Goal: Information Seeking & Learning: Learn about a topic

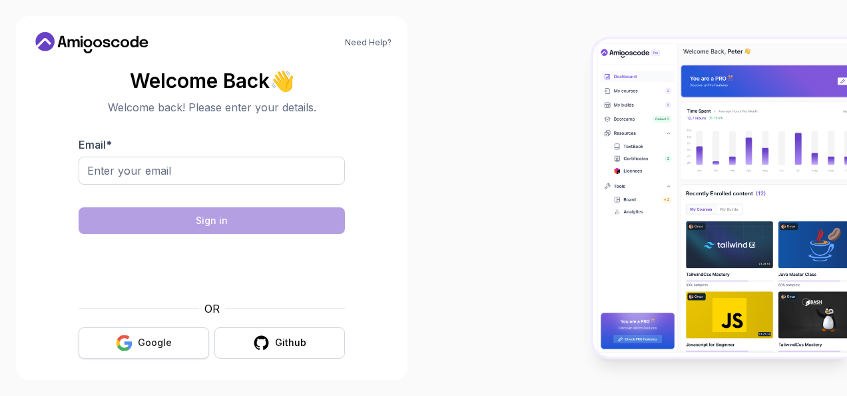
drag, startPoint x: 0, startPoint y: 0, endPoint x: 157, endPoint y: 338, distance: 372.5
click at [157, 338] on div "Google" at bounding box center [155, 342] width 34 height 13
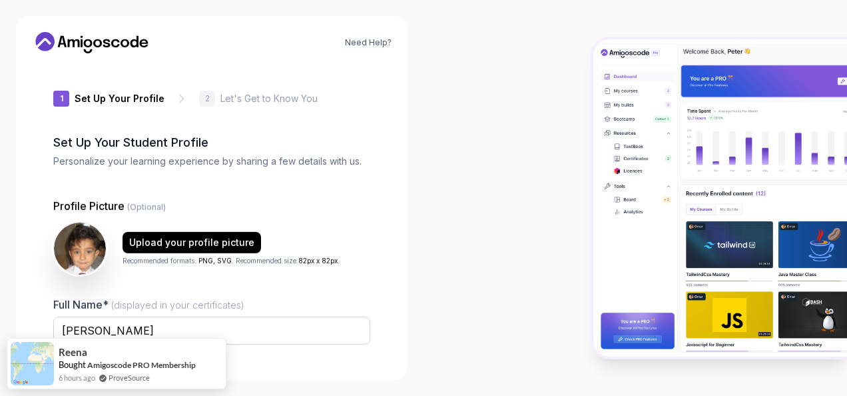
type input "noblerabbit5f643"
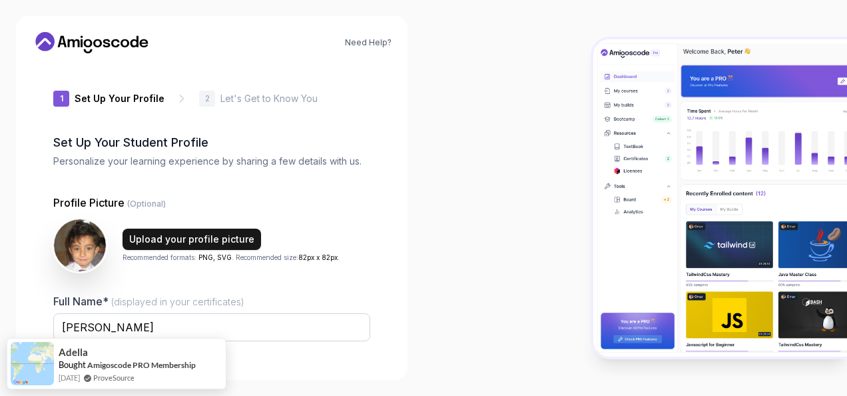
click at [175, 240] on div "Upload your profile picture" at bounding box center [191, 238] width 125 height 13
click at [225, 240] on div "Upload your profile picture" at bounding box center [191, 238] width 125 height 13
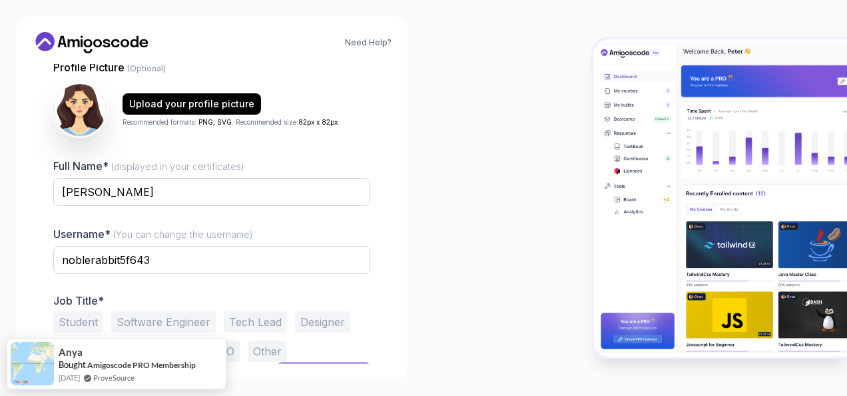
scroll to position [159, 0]
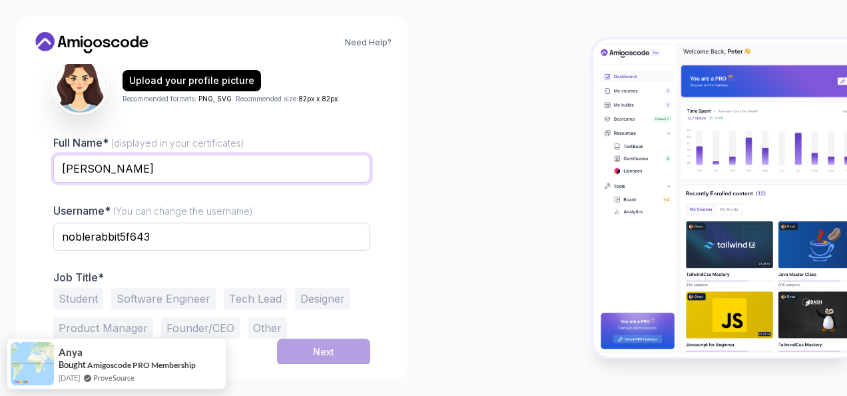
click at [210, 165] on input "Houda NAKKACH" at bounding box center [211, 169] width 317 height 28
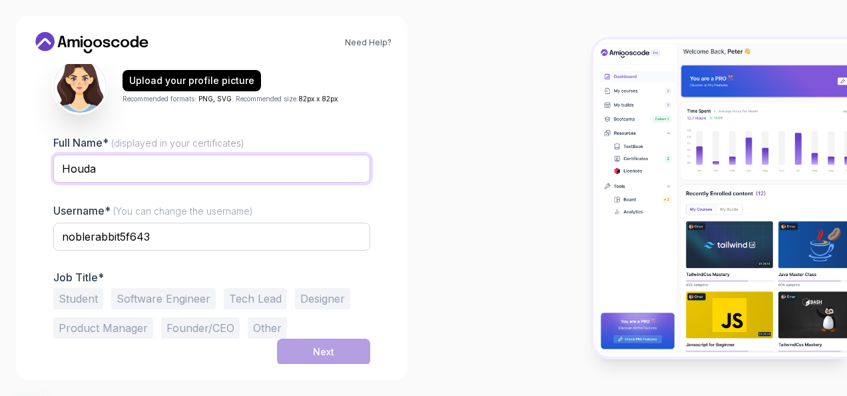
type input "Houda"
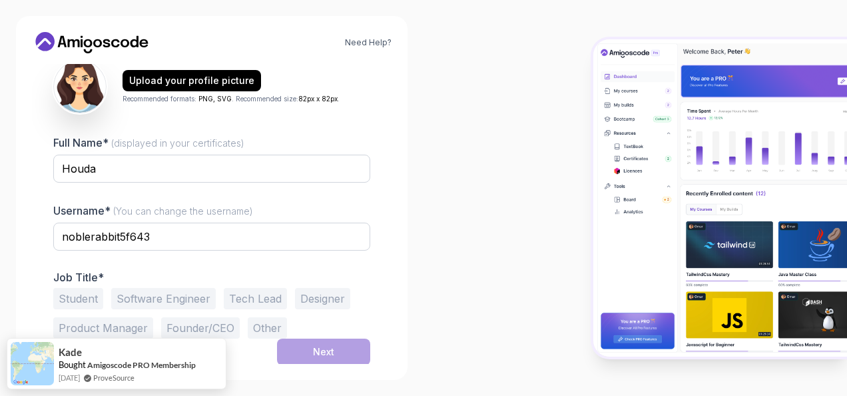
click at [503, 225] on div at bounding box center [636, 198] width 424 height 396
click at [246, 298] on button "Tech Lead" at bounding box center [255, 298] width 63 height 21
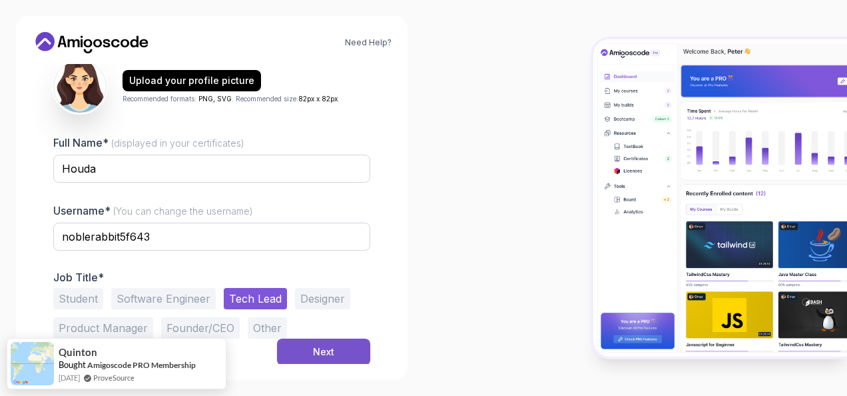
click at [325, 346] on div "Next" at bounding box center [323, 351] width 21 height 13
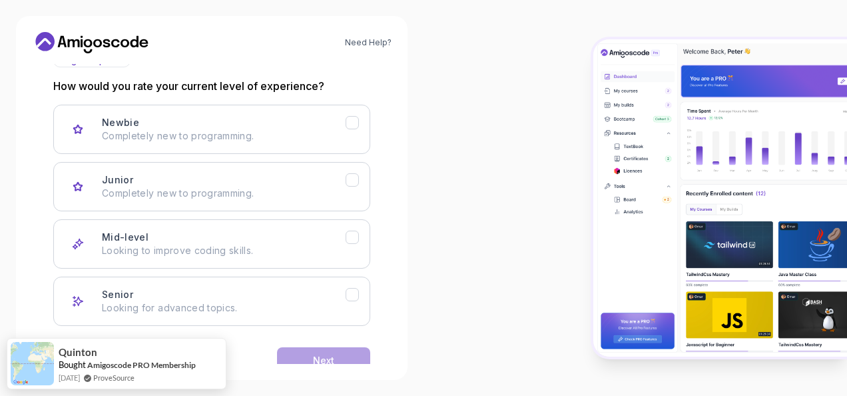
scroll to position [172, 0]
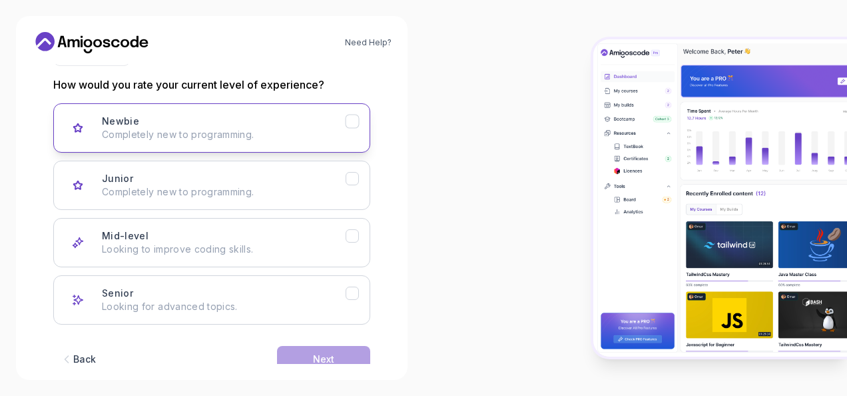
click at [356, 125] on icon "Newbie" at bounding box center [352, 121] width 13 height 13
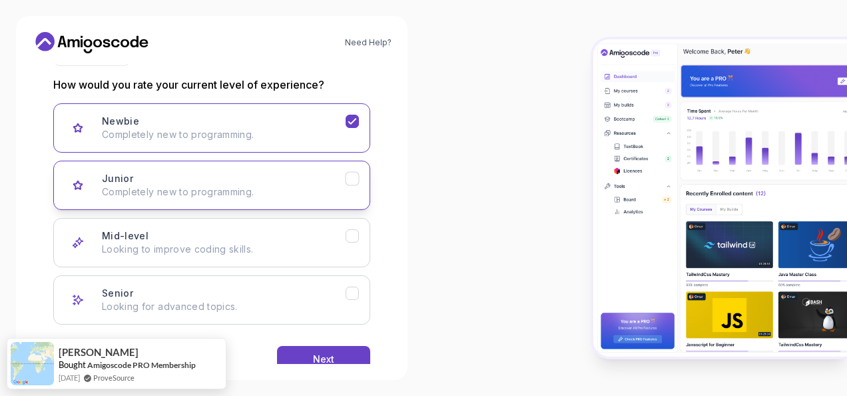
click at [357, 176] on icon "Junior" at bounding box center [352, 178] width 13 height 13
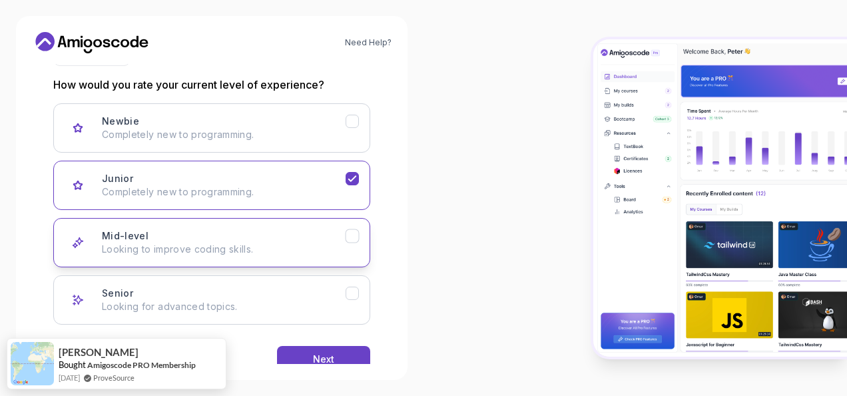
click at [355, 236] on icon "Mid-level" at bounding box center [352, 236] width 13 height 13
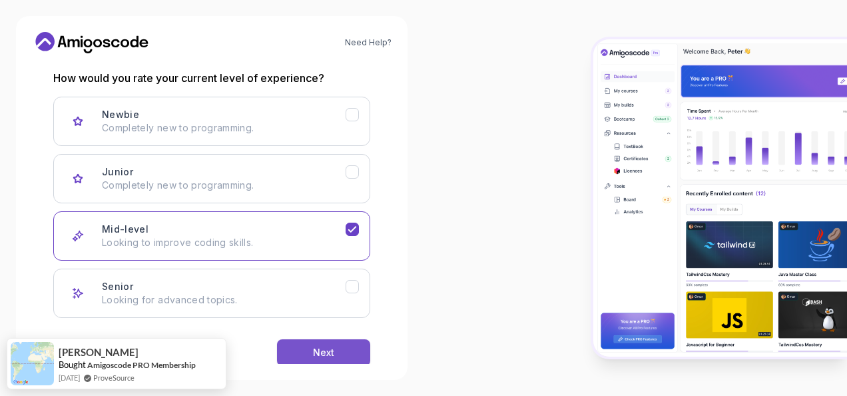
scroll to position [177, 0]
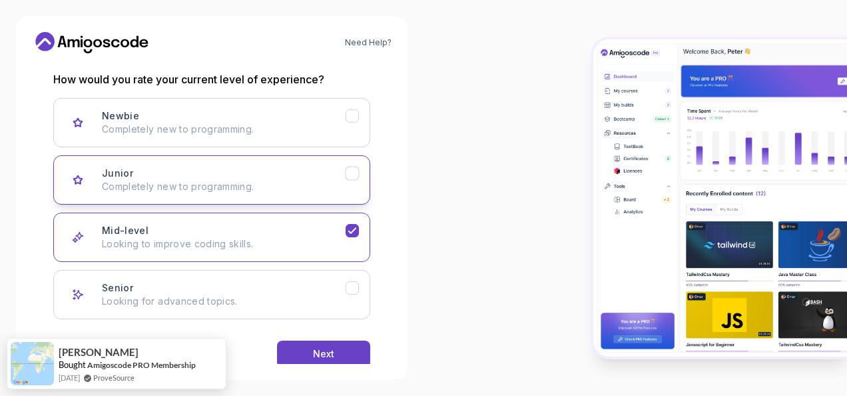
click at [360, 170] on button "Junior Completely new to programming." at bounding box center [211, 179] width 317 height 49
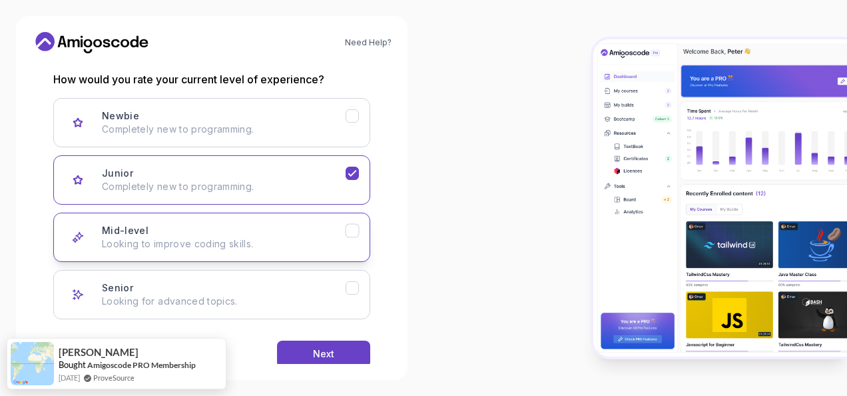
click at [356, 232] on icon "Mid-level" at bounding box center [352, 230] width 13 height 13
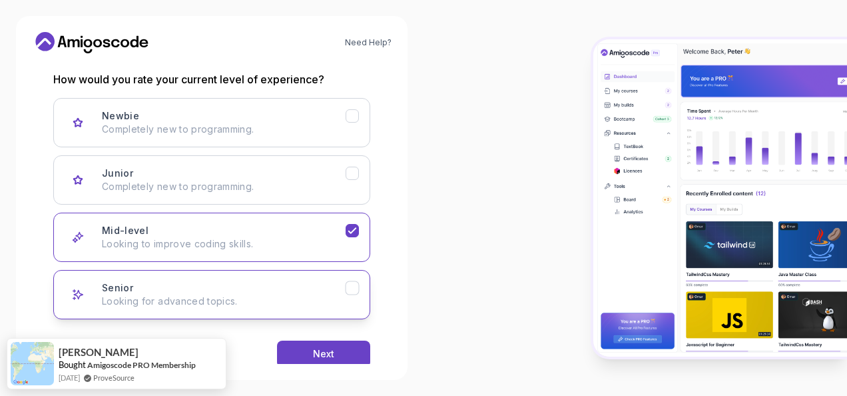
click at [354, 282] on icon "Senior" at bounding box center [352, 288] width 13 height 13
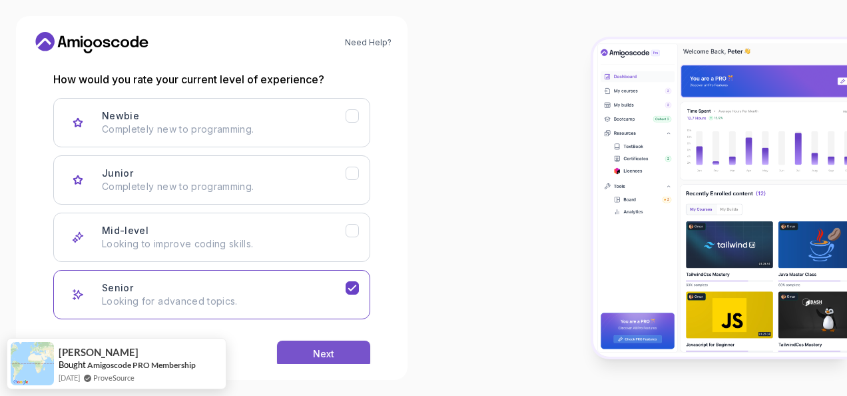
click at [348, 354] on button "Next" at bounding box center [323, 353] width 93 height 27
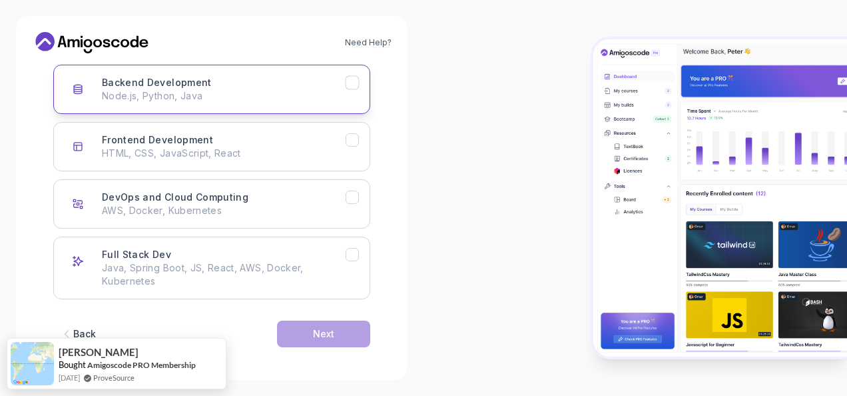
scroll to position [213, 0]
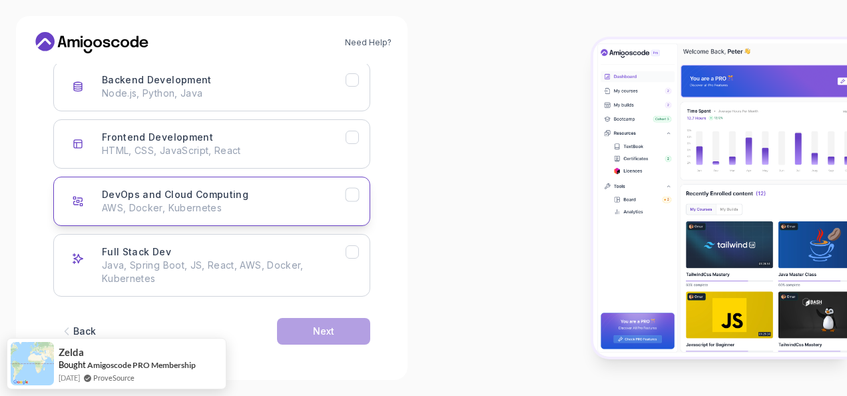
click at [360, 199] on button "DevOps and Cloud Computing AWS, Docker, Kubernetes" at bounding box center [211, 200] width 317 height 49
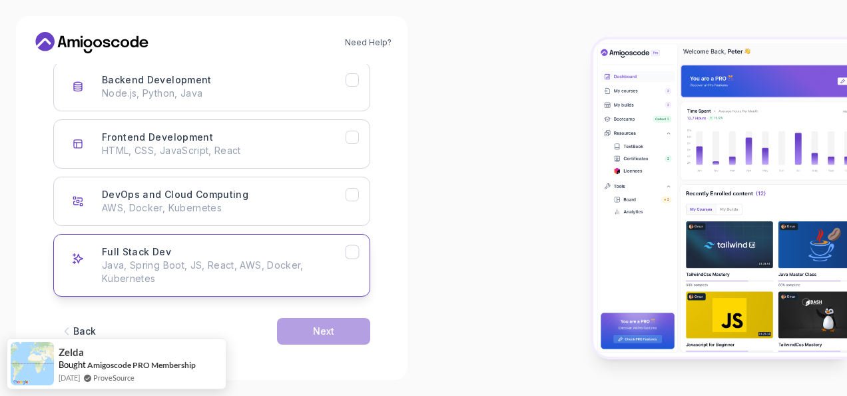
click at [346, 250] on icon "Full Stack Dev" at bounding box center [352, 252] width 13 height 13
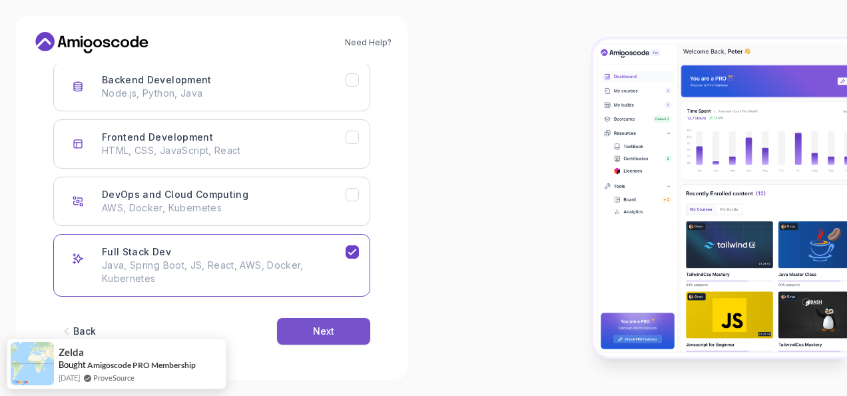
click at [339, 320] on button "Next" at bounding box center [323, 331] width 93 height 27
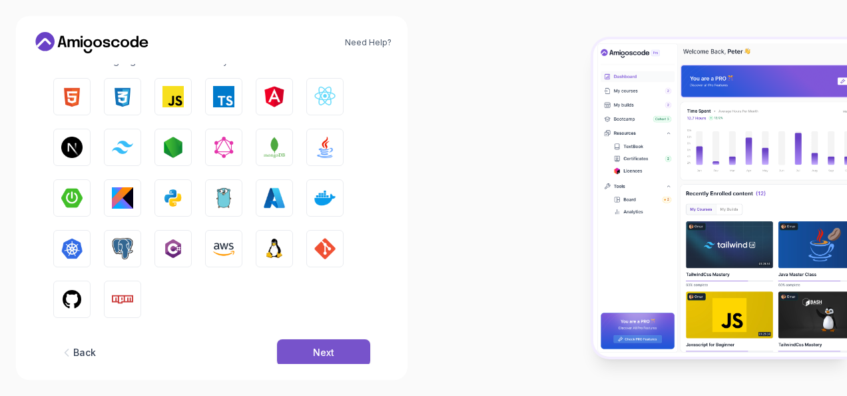
click at [338, 354] on button "Next" at bounding box center [323, 352] width 93 height 27
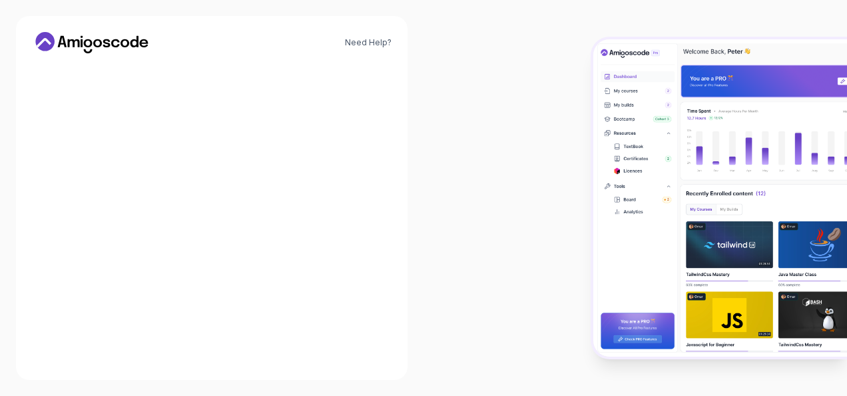
scroll to position [208, 0]
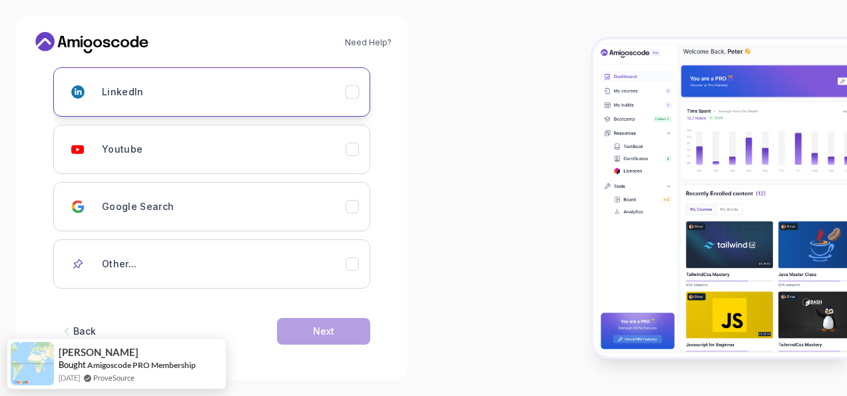
click at [362, 81] on button "LinkedIn" at bounding box center [211, 91] width 317 height 49
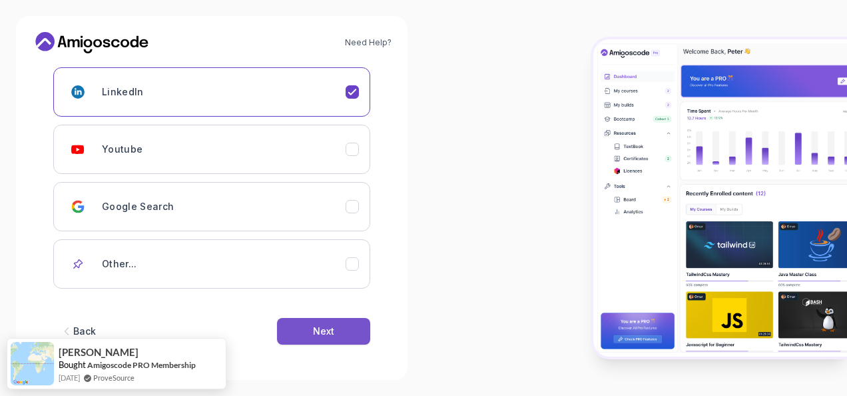
click at [315, 330] on div "Next" at bounding box center [323, 330] width 21 height 13
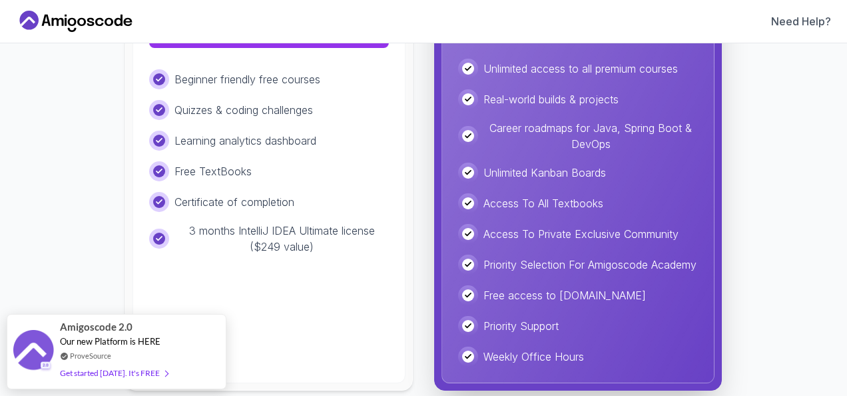
scroll to position [390, 0]
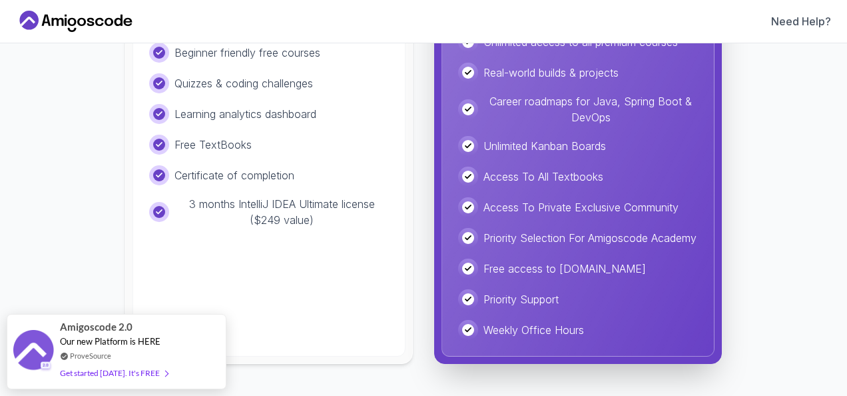
click at [350, 293] on div "Free Ideal for beginners exploring coding and learning the basics for free. $ 0…" at bounding box center [269, 86] width 273 height 541
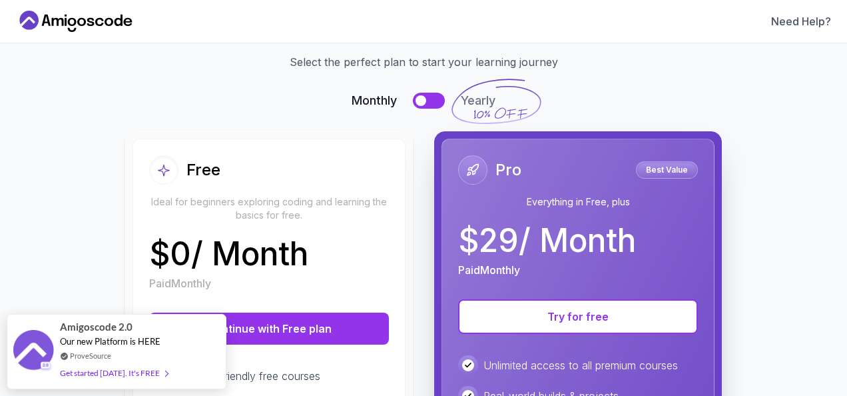
scroll to position [55, 0]
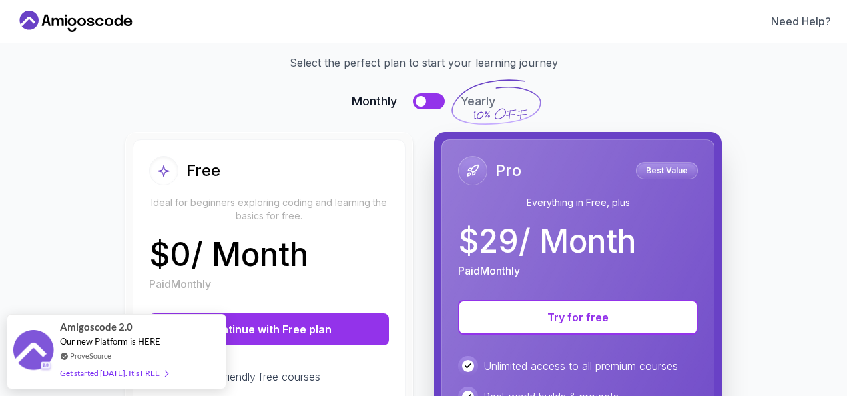
click at [368, 156] on div "Free" at bounding box center [269, 170] width 240 height 29
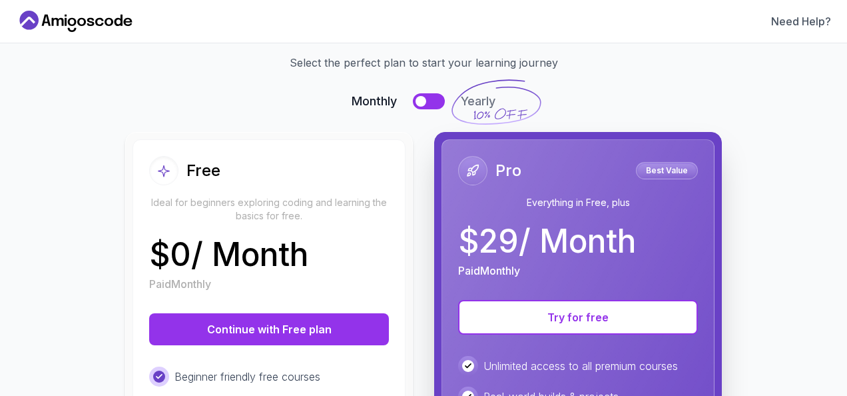
click at [318, 196] on p "Ideal for beginners exploring coding and learning the basics for free." at bounding box center [269, 209] width 240 height 27
click at [161, 168] on icon at bounding box center [163, 171] width 13 height 14
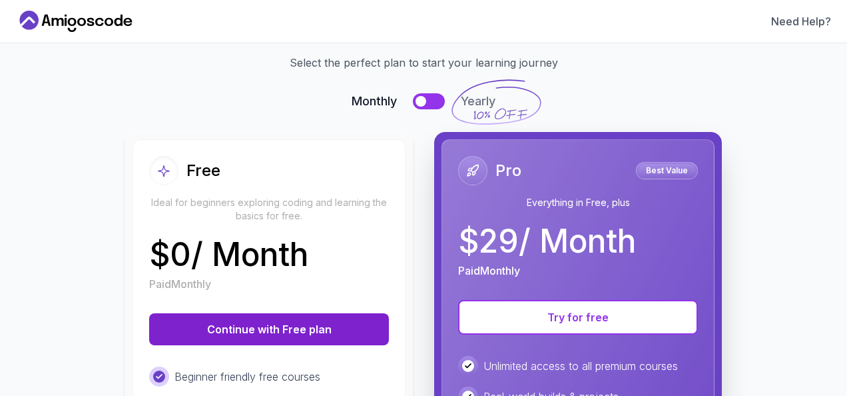
click at [296, 330] on button "Continue with Free plan" at bounding box center [269, 329] width 240 height 32
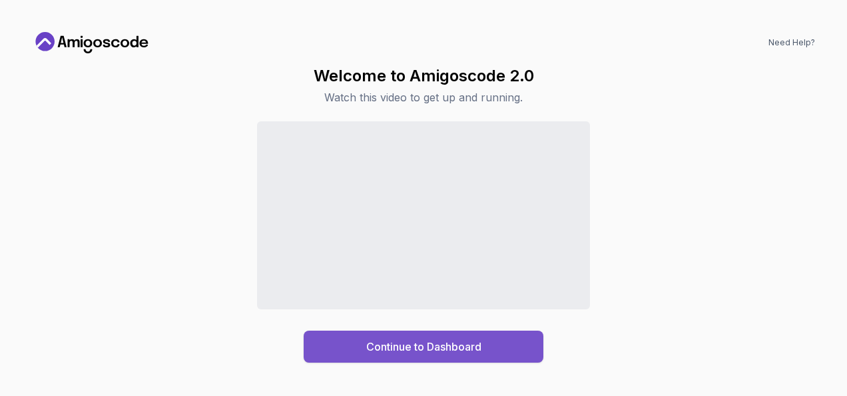
click at [376, 346] on div "Continue to Dashboard" at bounding box center [423, 346] width 115 height 16
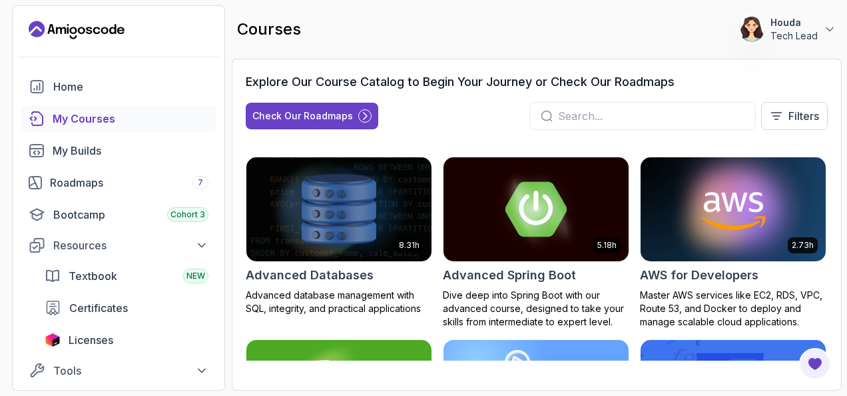
click at [578, 111] on input "text" at bounding box center [651, 116] width 186 height 16
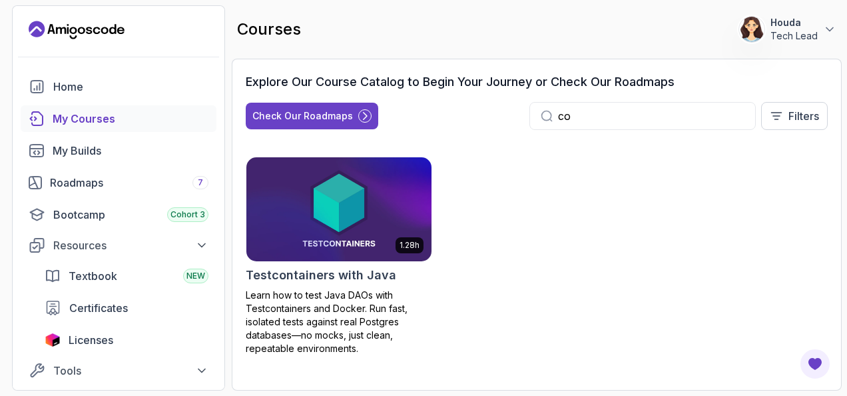
type input "c"
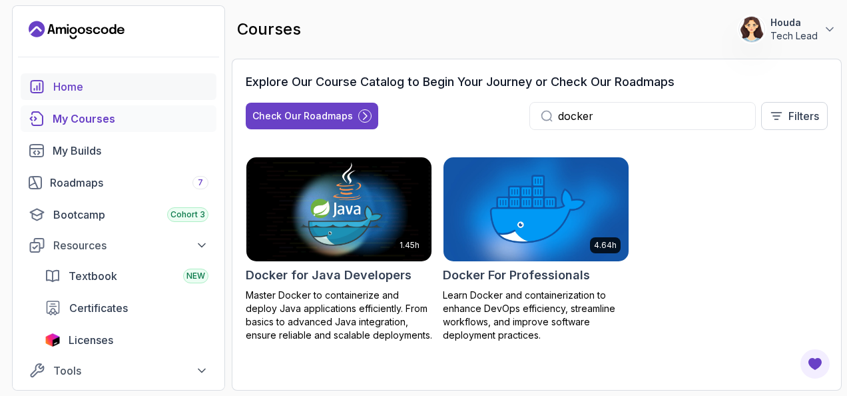
type input "docker"
click at [97, 88] on div "Home" at bounding box center [130, 87] width 155 height 16
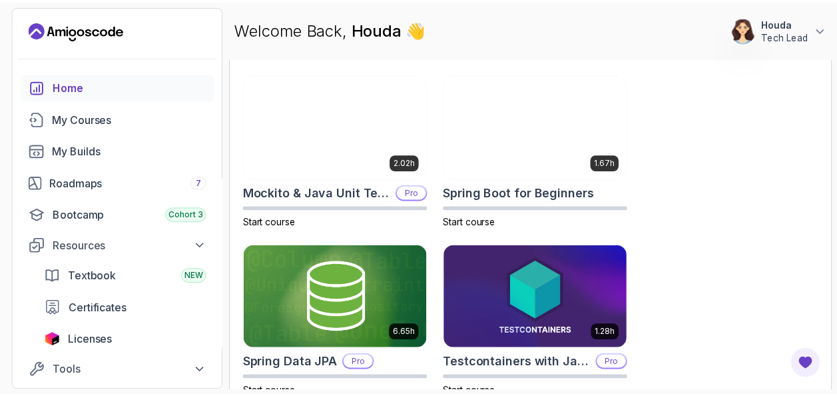
scroll to position [1092, 0]
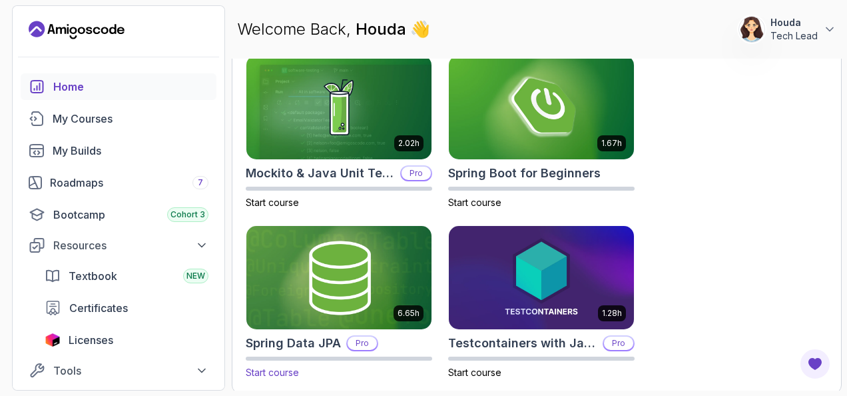
click at [346, 285] on img at bounding box center [339, 277] width 194 height 109
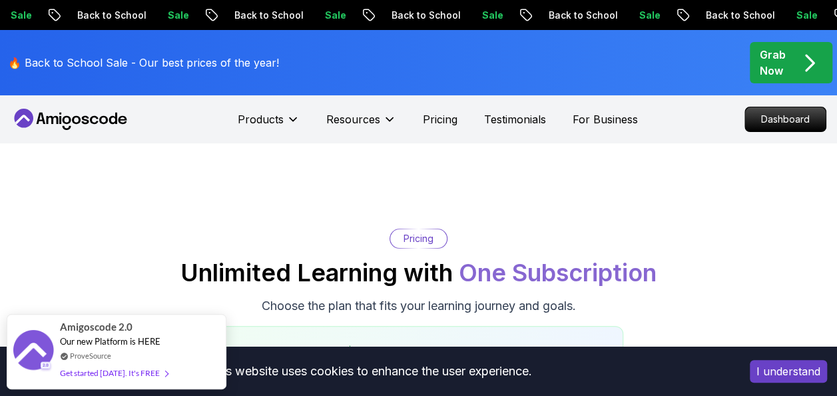
scroll to position [275, 0]
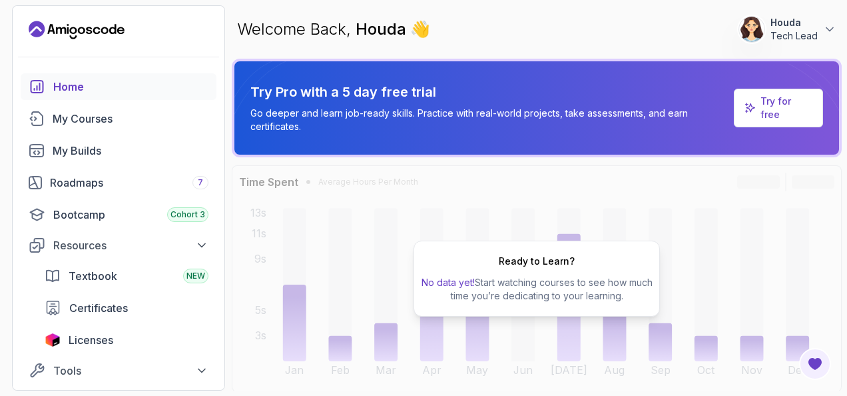
click at [775, 114] on p "Try for free" at bounding box center [786, 108] width 51 height 27
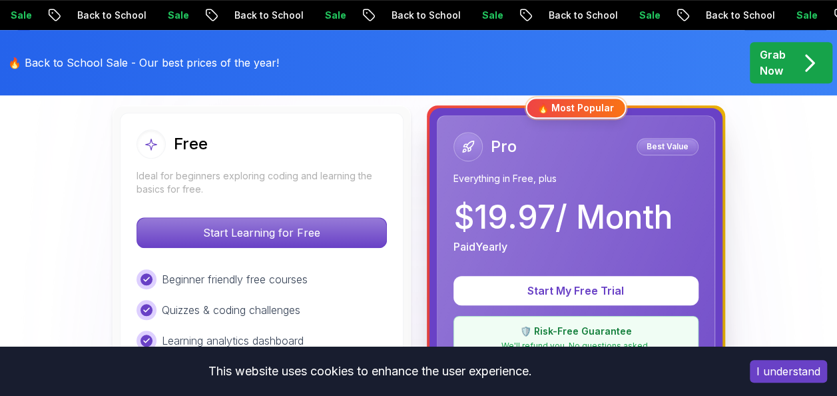
scroll to position [382, 0]
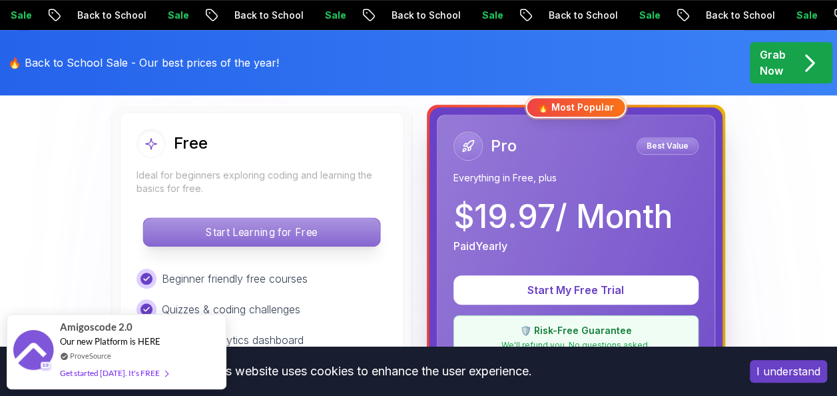
click at [302, 227] on p "Start Learning for Free" at bounding box center [261, 232] width 236 height 28
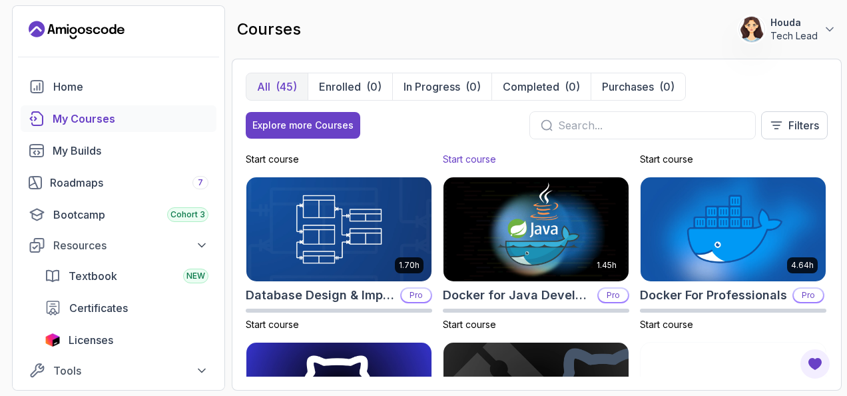
scroll to position [304, 0]
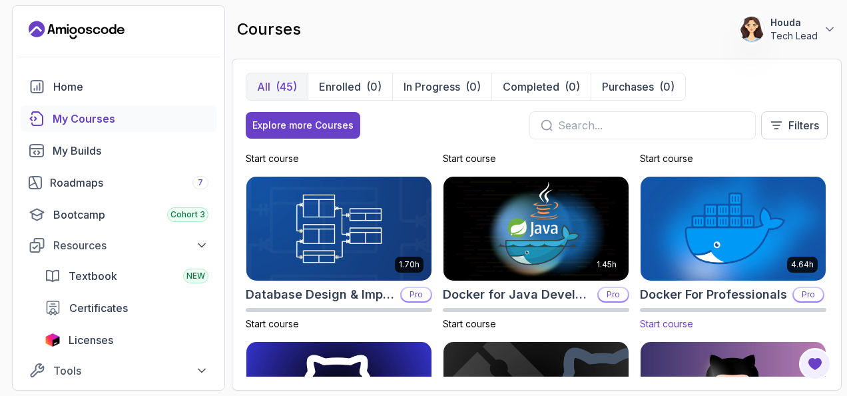
click at [738, 214] on img at bounding box center [733, 228] width 194 height 109
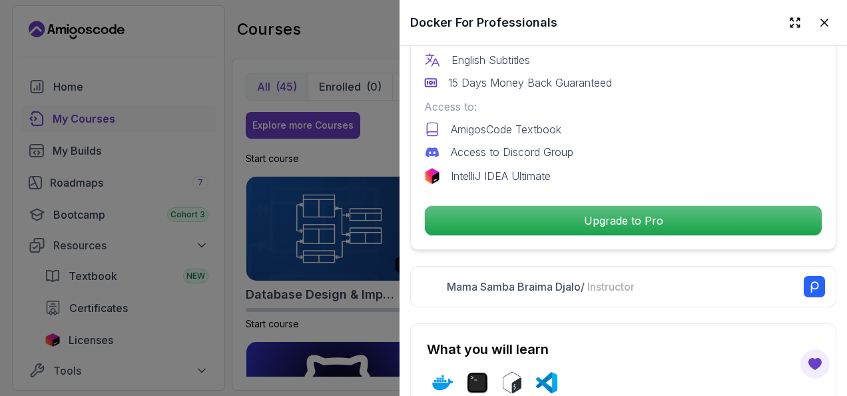
scroll to position [457, 0]
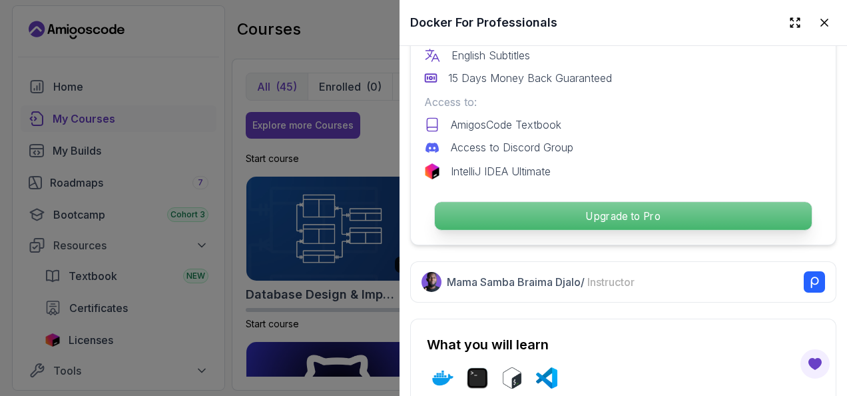
click at [631, 207] on p "Upgrade to Pro" at bounding box center [623, 216] width 377 height 28
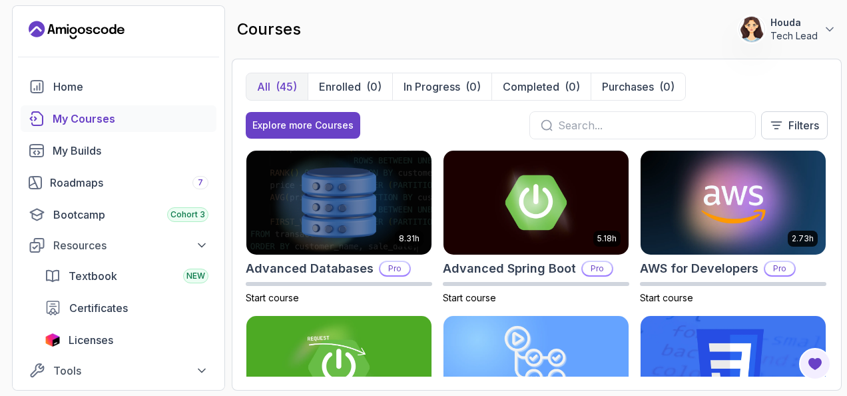
click at [628, 119] on input "text" at bounding box center [651, 125] width 186 height 16
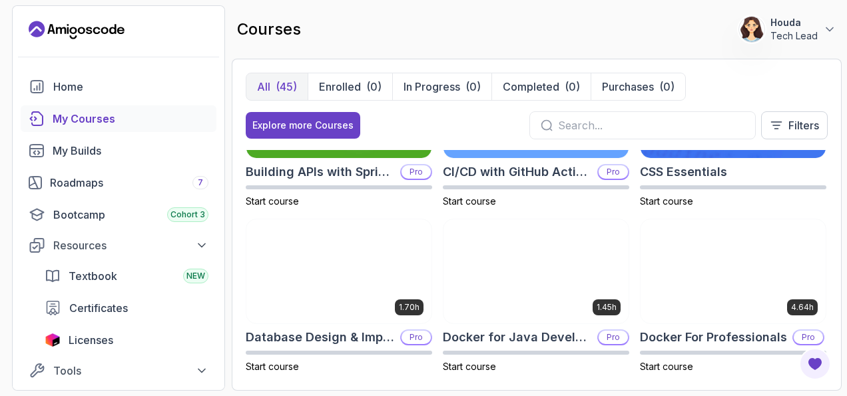
scroll to position [262, 0]
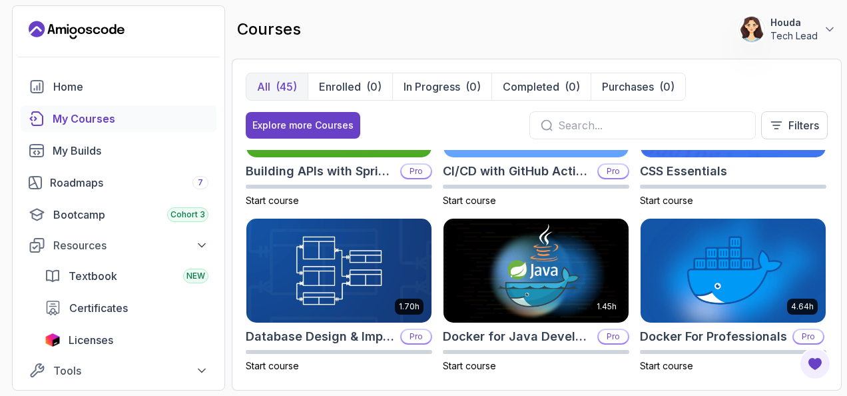
click at [518, 300] on img at bounding box center [536, 270] width 185 height 104
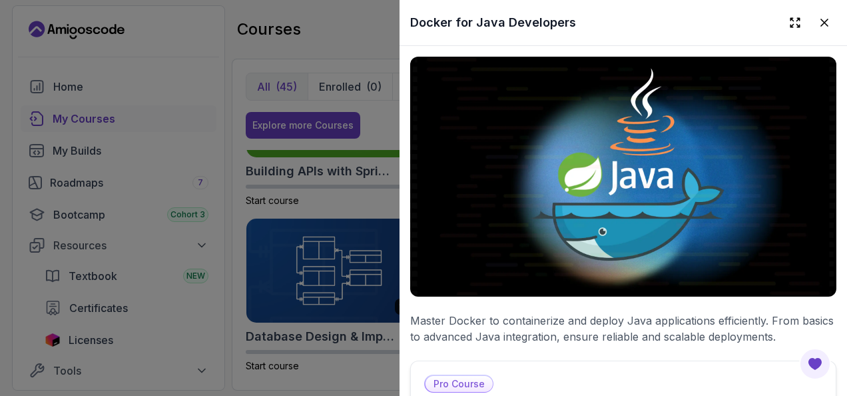
click at [823, 19] on button at bounding box center [825, 23] width 24 height 24
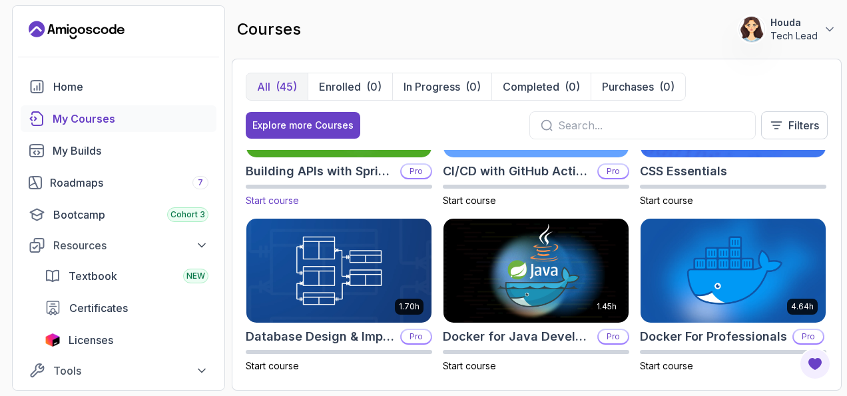
scroll to position [503, 0]
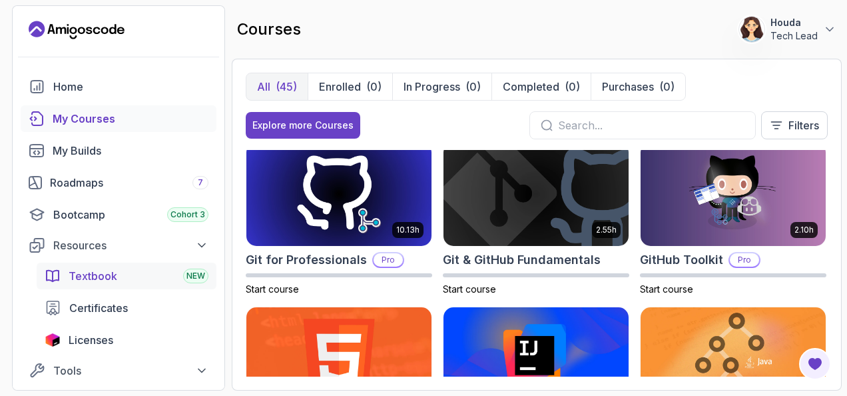
click at [113, 274] on span "Textbook" at bounding box center [93, 276] width 49 height 16
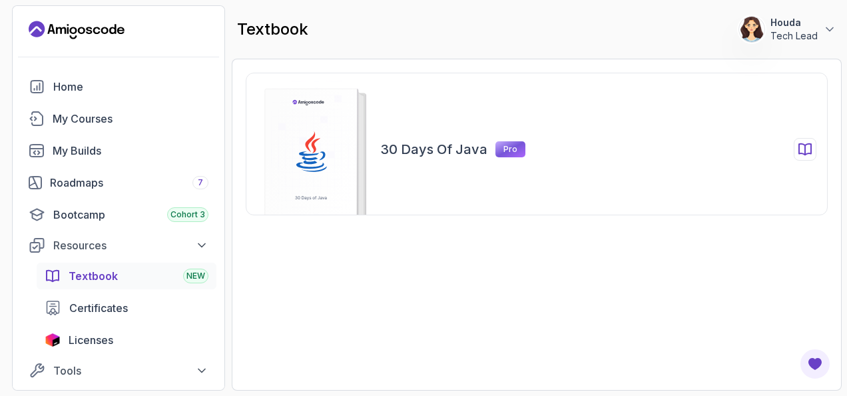
click at [313, 176] on rect at bounding box center [311, 158] width 93 height 139
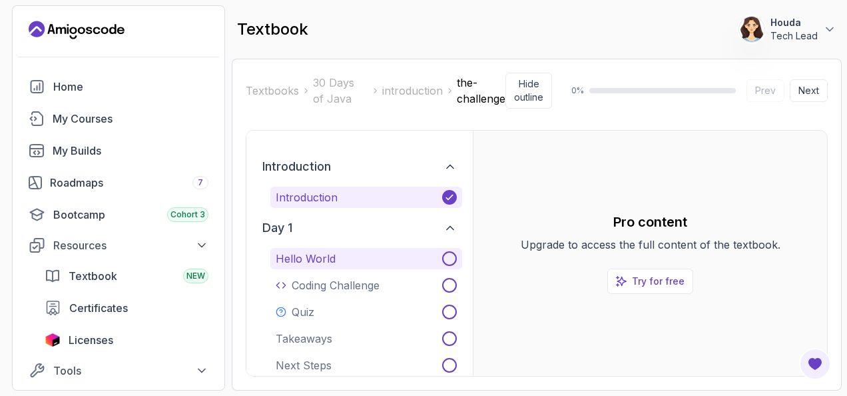
click at [338, 250] on button "Hello World" at bounding box center [366, 258] width 192 height 21
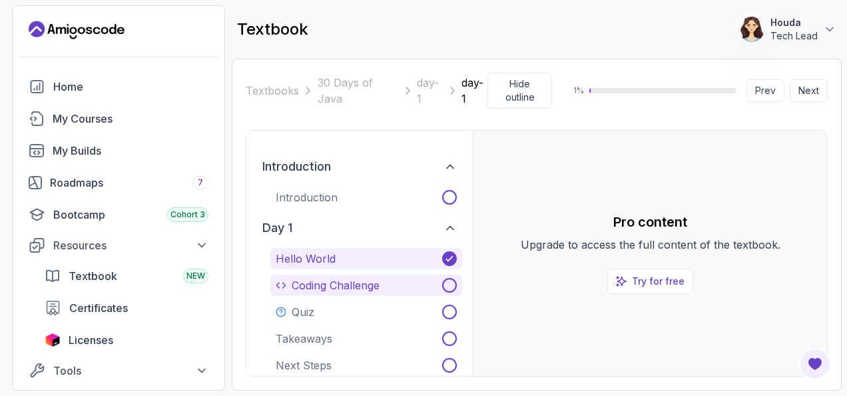
click at [360, 288] on p "Coding Challenge" at bounding box center [336, 285] width 88 height 16
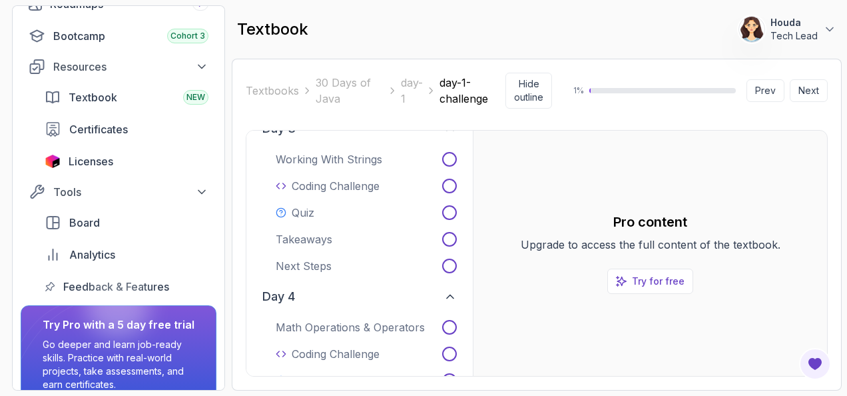
scroll to position [179, 0]
click at [113, 217] on div "Board" at bounding box center [138, 222] width 139 height 16
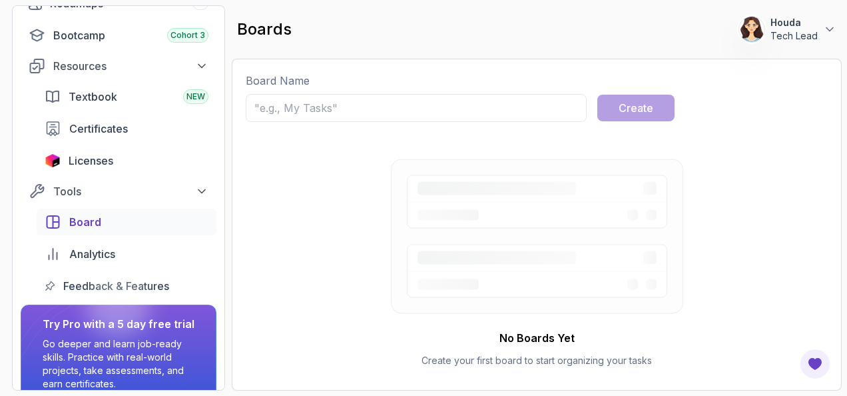
click at [346, 92] on div "Board Name Create" at bounding box center [537, 97] width 582 height 49
click at [341, 101] on input "text" at bounding box center [416, 108] width 341 height 28
type input "EX2"
click at [668, 101] on button "Create" at bounding box center [635, 108] width 77 height 27
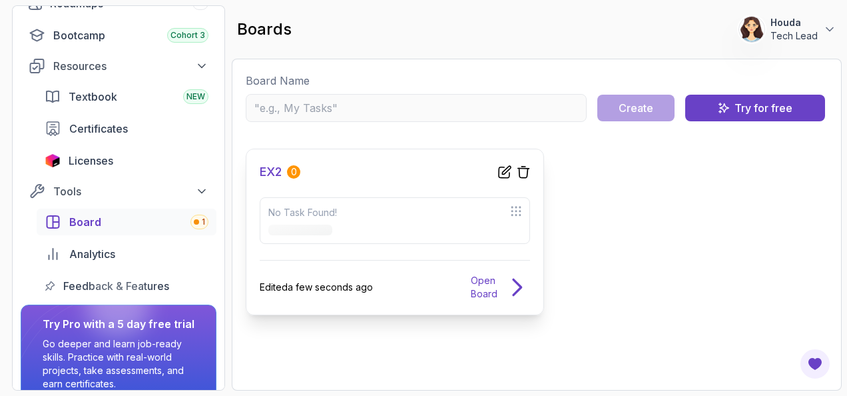
click at [492, 285] on p "Open Board" at bounding box center [484, 287] width 27 height 27
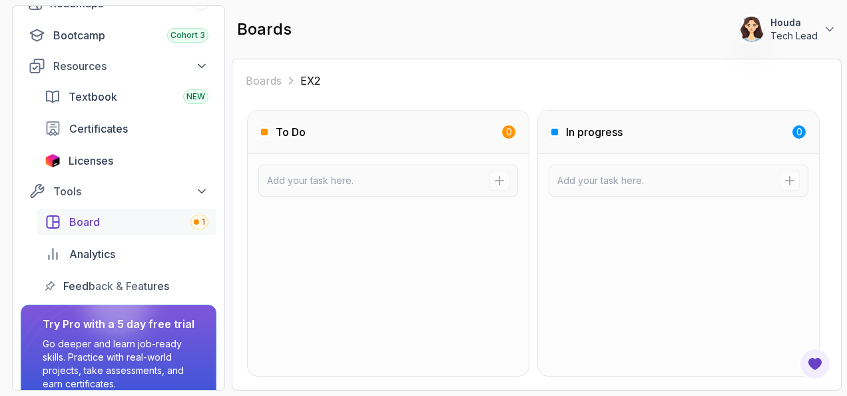
click at [178, 212] on link "Board 1" at bounding box center [127, 221] width 180 height 27
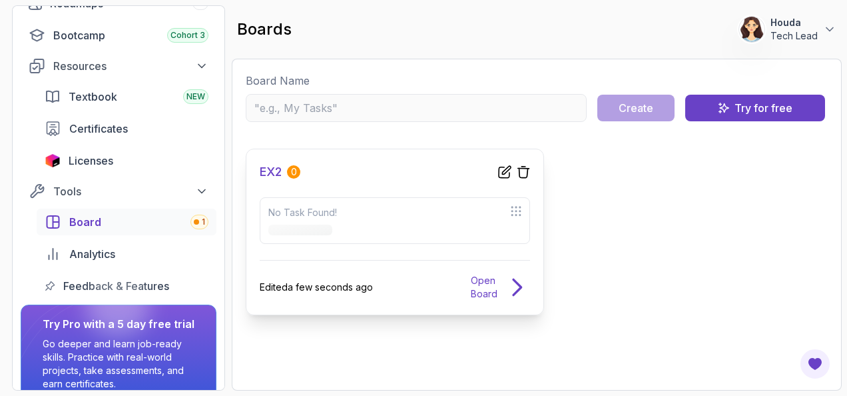
click at [390, 192] on div "EX2 0 No Task Found! Edited a few seconds ago Open Board" at bounding box center [395, 232] width 298 height 167
click at [512, 279] on icon at bounding box center [516, 287] width 27 height 27
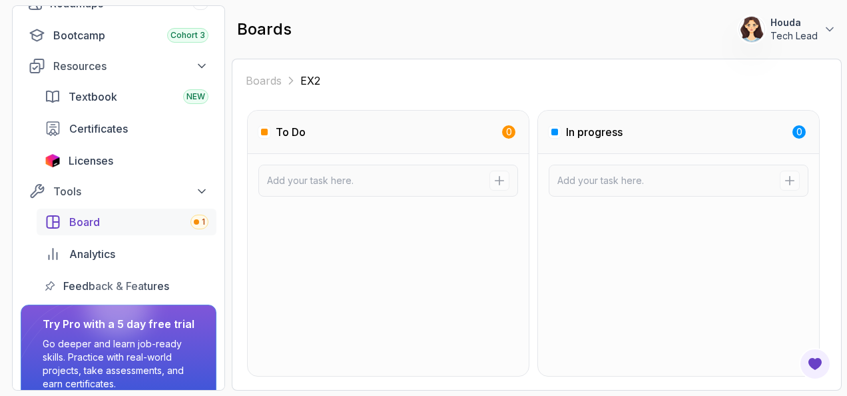
click at [151, 224] on div "Board 1" at bounding box center [138, 222] width 139 height 16
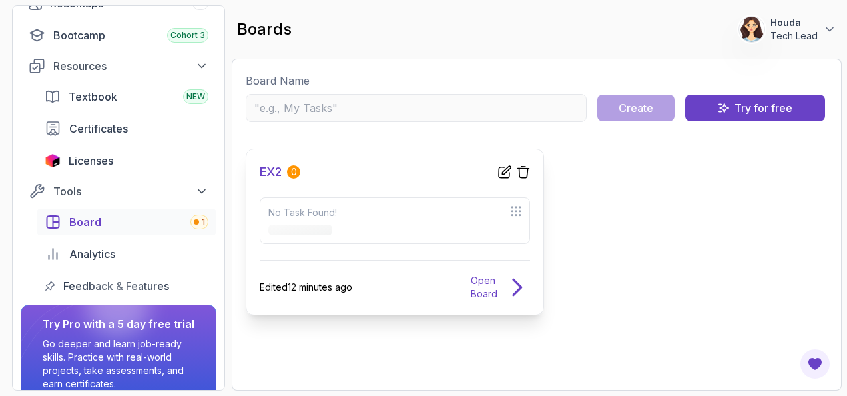
click at [360, 290] on div "Edited 12 minutes ago Open Board" at bounding box center [395, 280] width 270 height 41
click at [496, 288] on p "Open Board" at bounding box center [484, 287] width 27 height 27
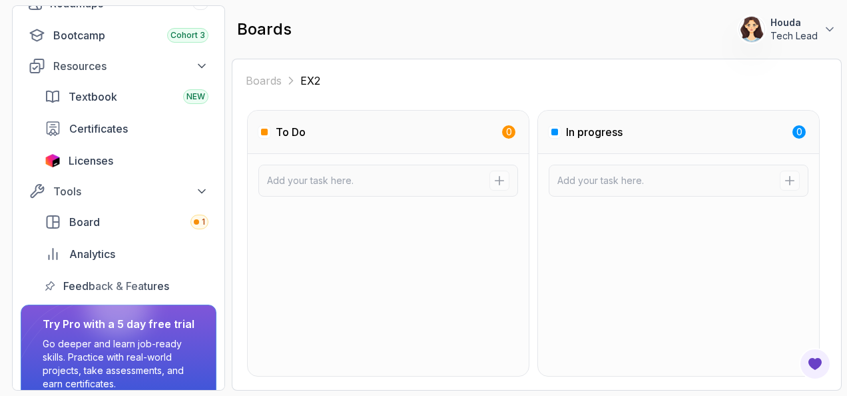
click at [723, 135] on div "In progress 0" at bounding box center [678, 132] width 281 height 43
drag, startPoint x: 675, startPoint y: 193, endPoint x: 675, endPoint y: 184, distance: 8.7
click at [675, 190] on div at bounding box center [679, 181] width 260 height 32
click at [675, 183] on input at bounding box center [668, 180] width 222 height 13
type input "container"
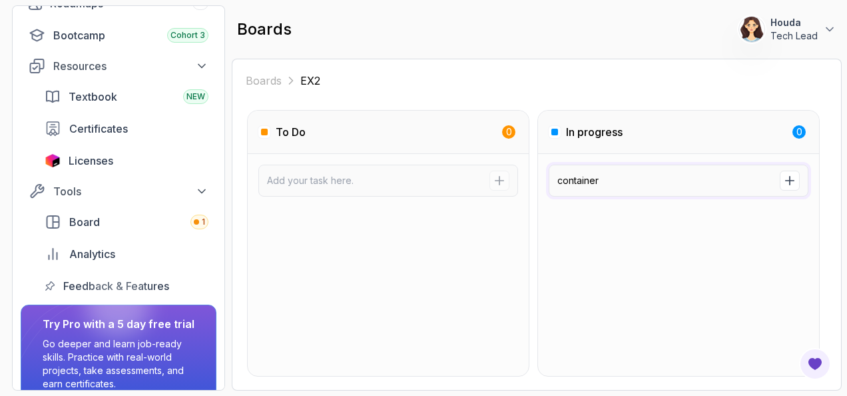
click at [780, 170] on button "submit" at bounding box center [790, 180] width 20 height 20
click at [437, 176] on input at bounding box center [378, 180] width 222 height 13
type input "fff"
click at [501, 180] on icon "submit" at bounding box center [499, 180] width 13 height 13
click at [120, 260] on div "Analytics" at bounding box center [138, 254] width 139 height 16
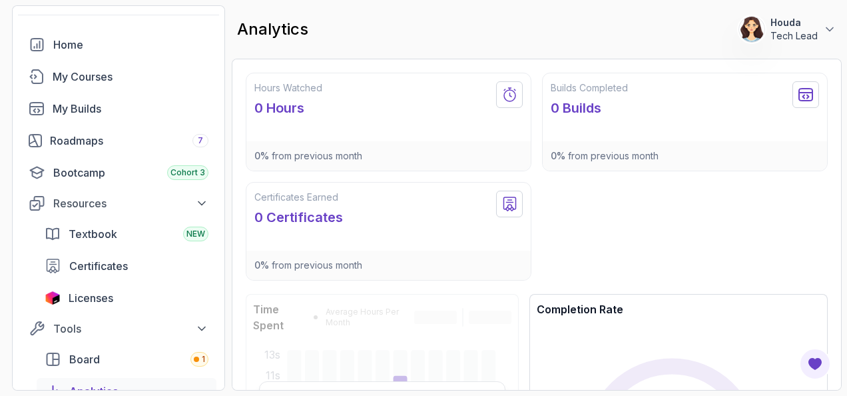
scroll to position [37, 0]
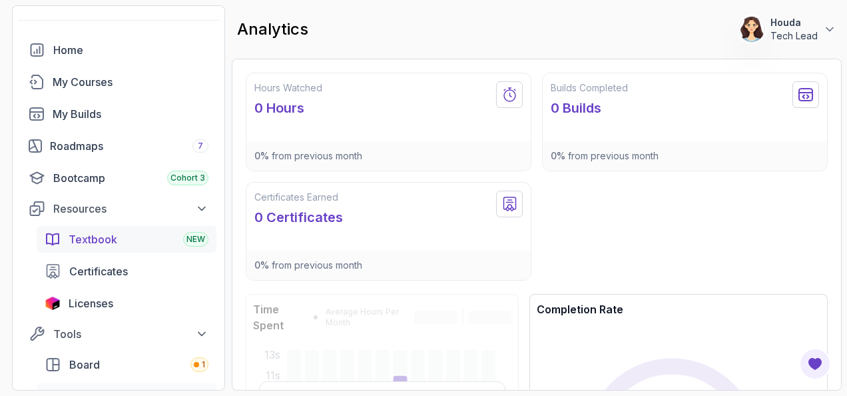
click at [116, 238] on div "Textbook NEW" at bounding box center [139, 239] width 140 height 16
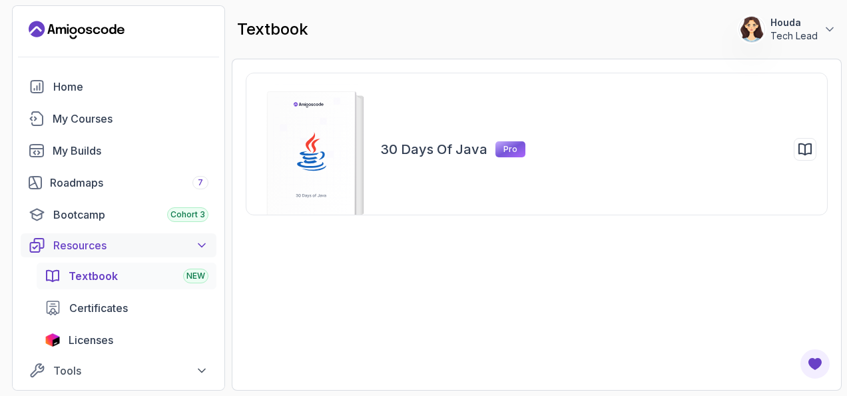
click at [116, 238] on div "Resources" at bounding box center [130, 245] width 155 height 16
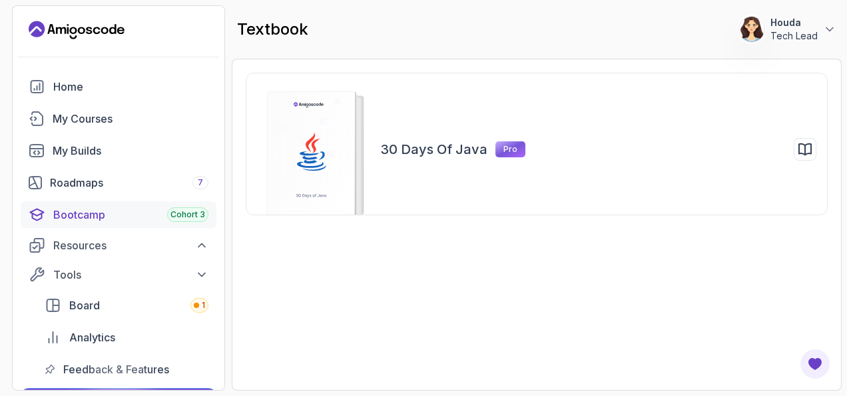
click at [119, 221] on div "Bootcamp Cohort 3" at bounding box center [130, 214] width 155 height 16
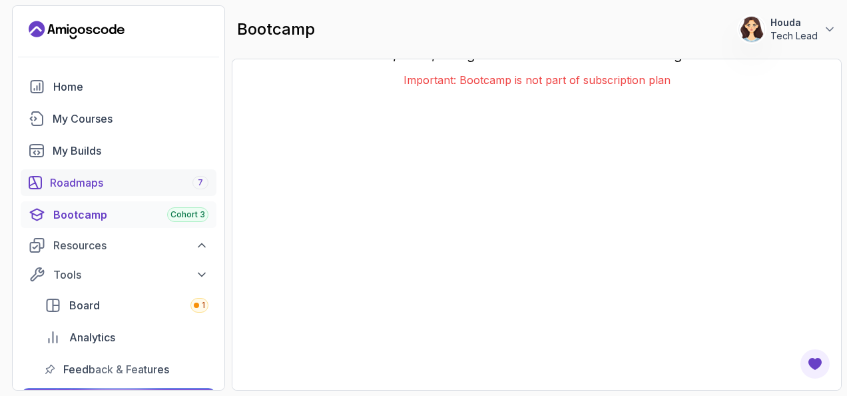
click at [79, 182] on div "Roadmaps 7" at bounding box center [129, 182] width 159 height 16
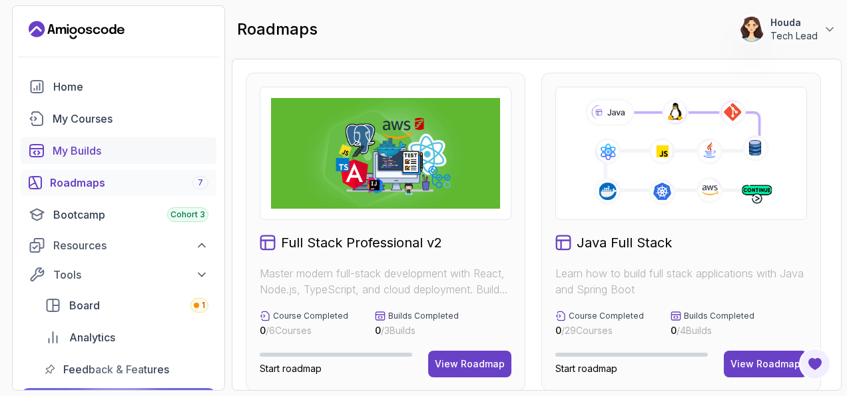
scroll to position [145, 0]
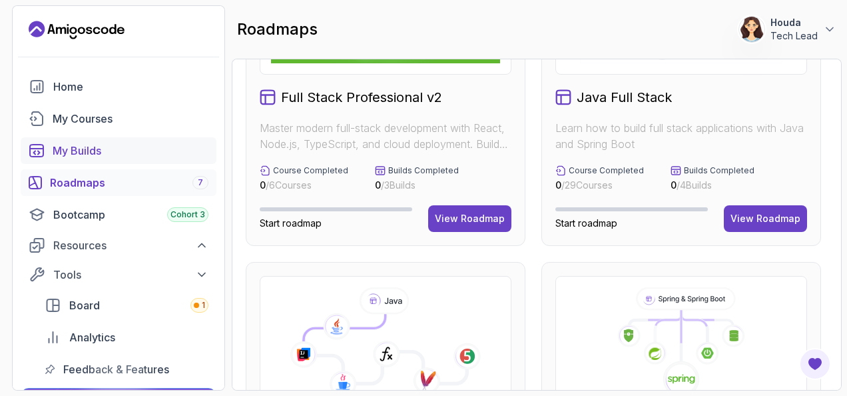
click at [100, 152] on div "My Builds" at bounding box center [131, 151] width 156 height 16
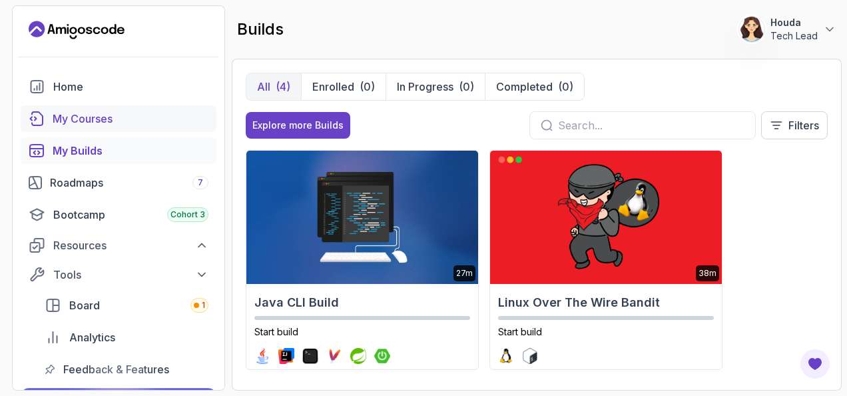
click at [99, 120] on div "My Courses" at bounding box center [131, 119] width 156 height 16
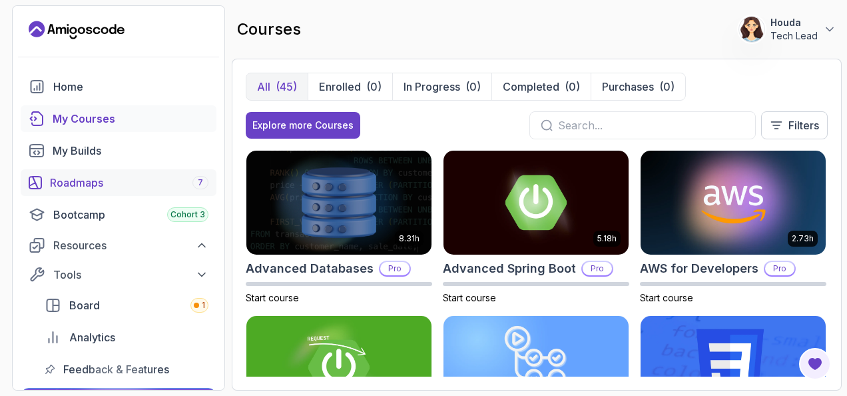
click at [105, 181] on div "Roadmaps 7" at bounding box center [129, 182] width 159 height 16
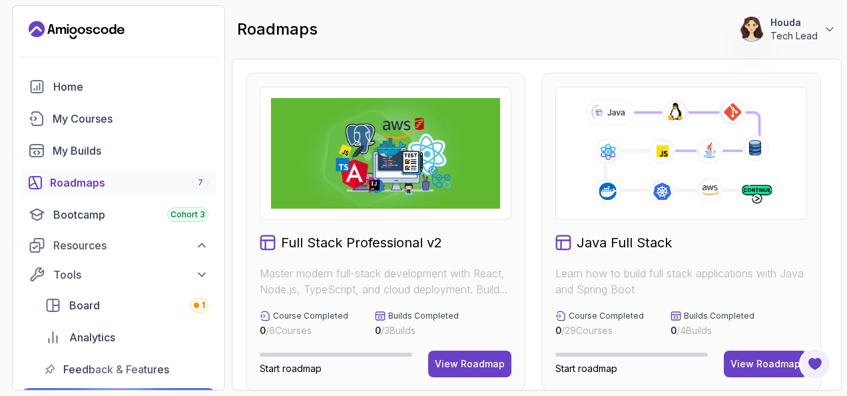
click at [666, 139] on icon at bounding box center [681, 153] width 206 height 115
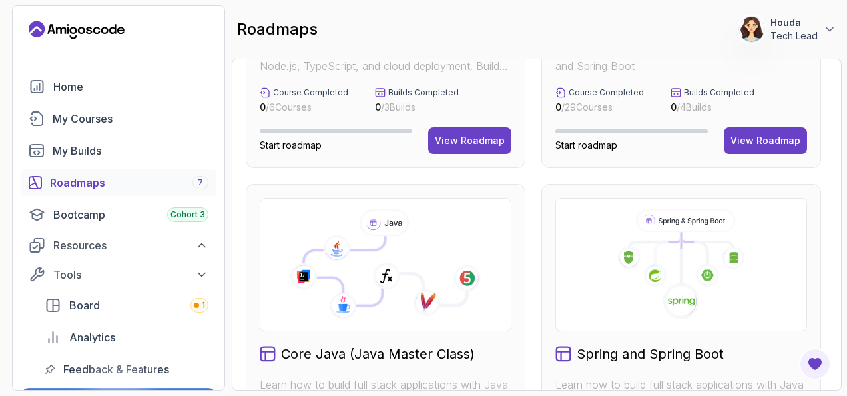
scroll to position [226, 0]
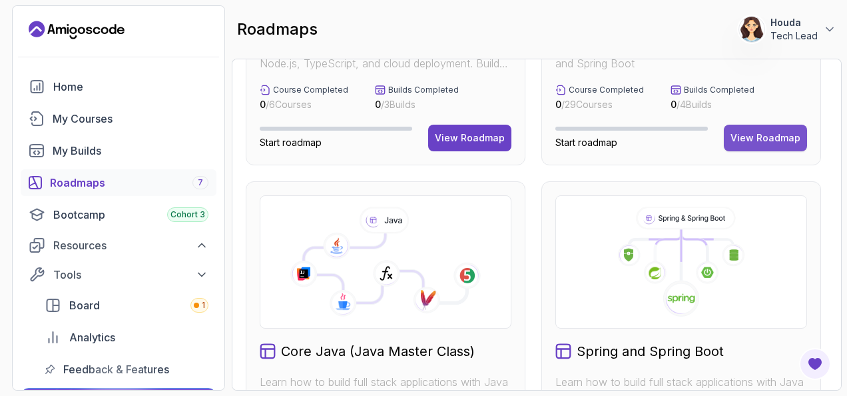
click at [773, 138] on div "View Roadmap" at bounding box center [766, 137] width 70 height 13
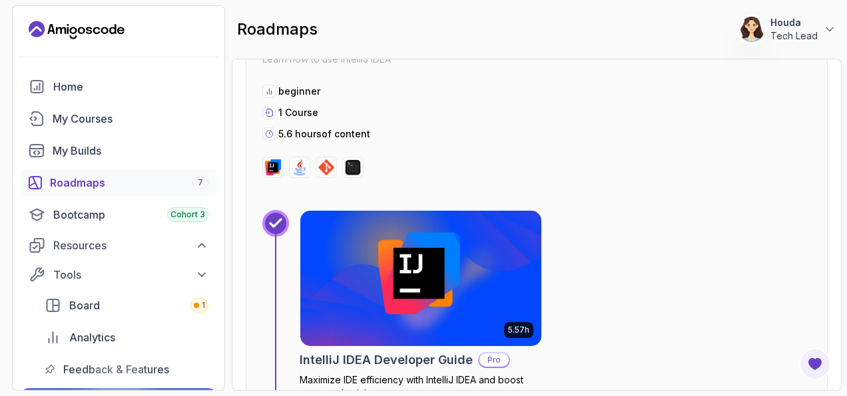
scroll to position [2248, 0]
